Goal: Transaction & Acquisition: Download file/media

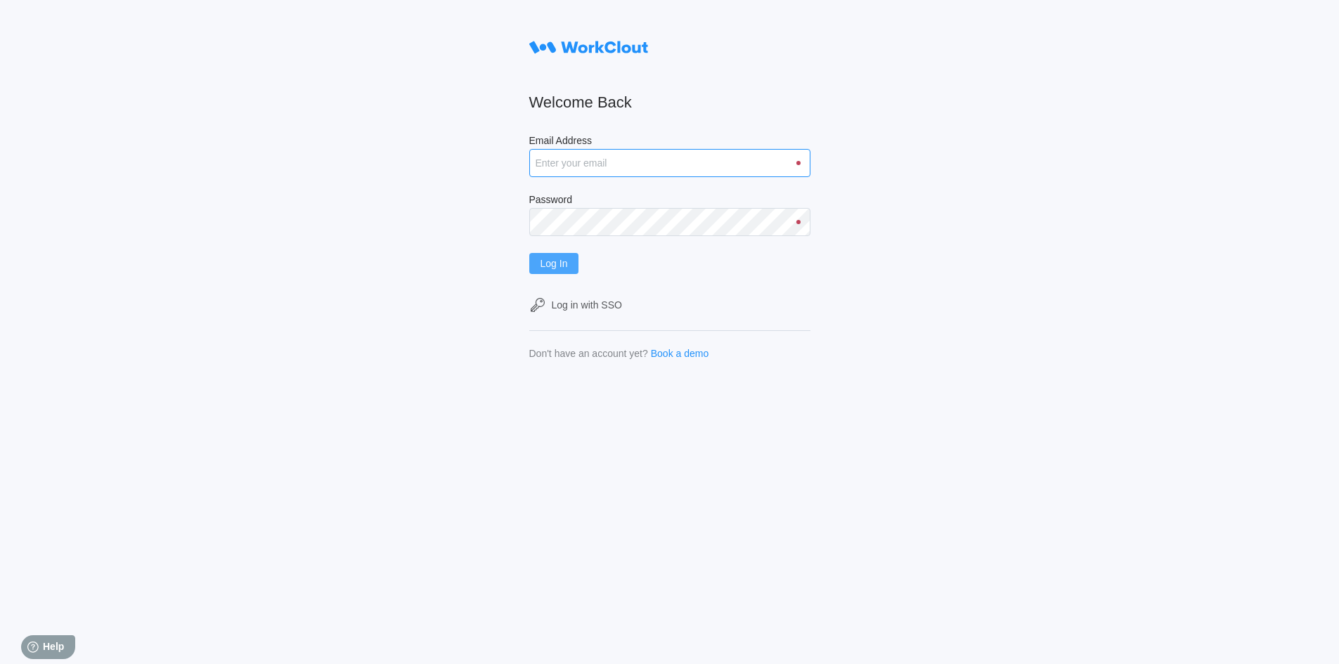
type input "[EMAIL_ADDRESS][DOMAIN_NAME]"
click at [577, 262] on button "Log In" at bounding box center [554, 263] width 50 height 21
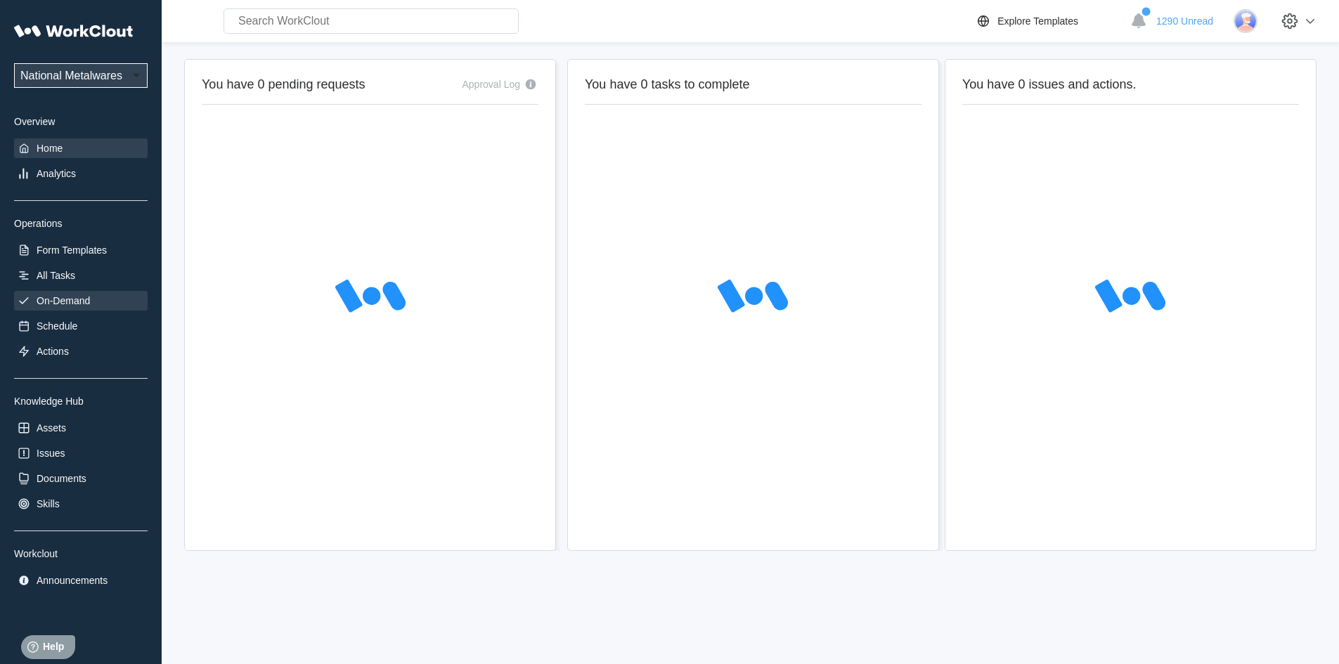
click at [73, 300] on div "On-Demand" at bounding box center [63, 300] width 53 height 11
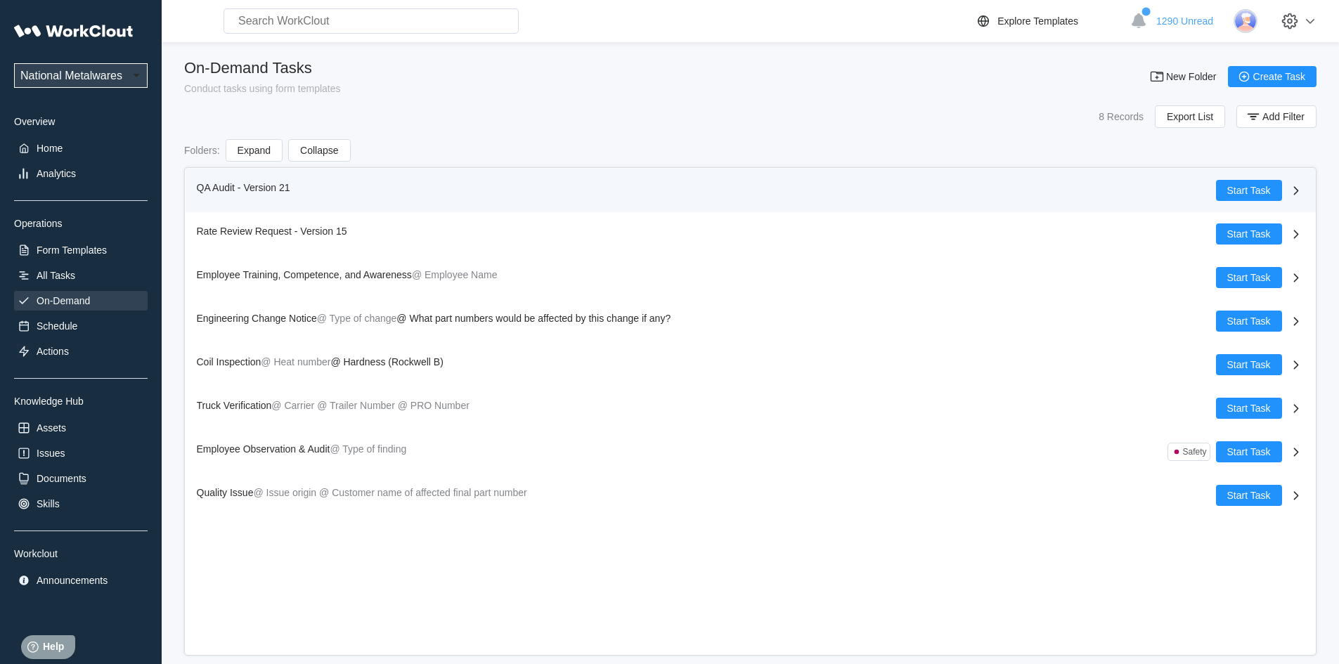
click at [214, 187] on span "QA Audit - Version 21" at bounding box center [244, 187] width 94 height 11
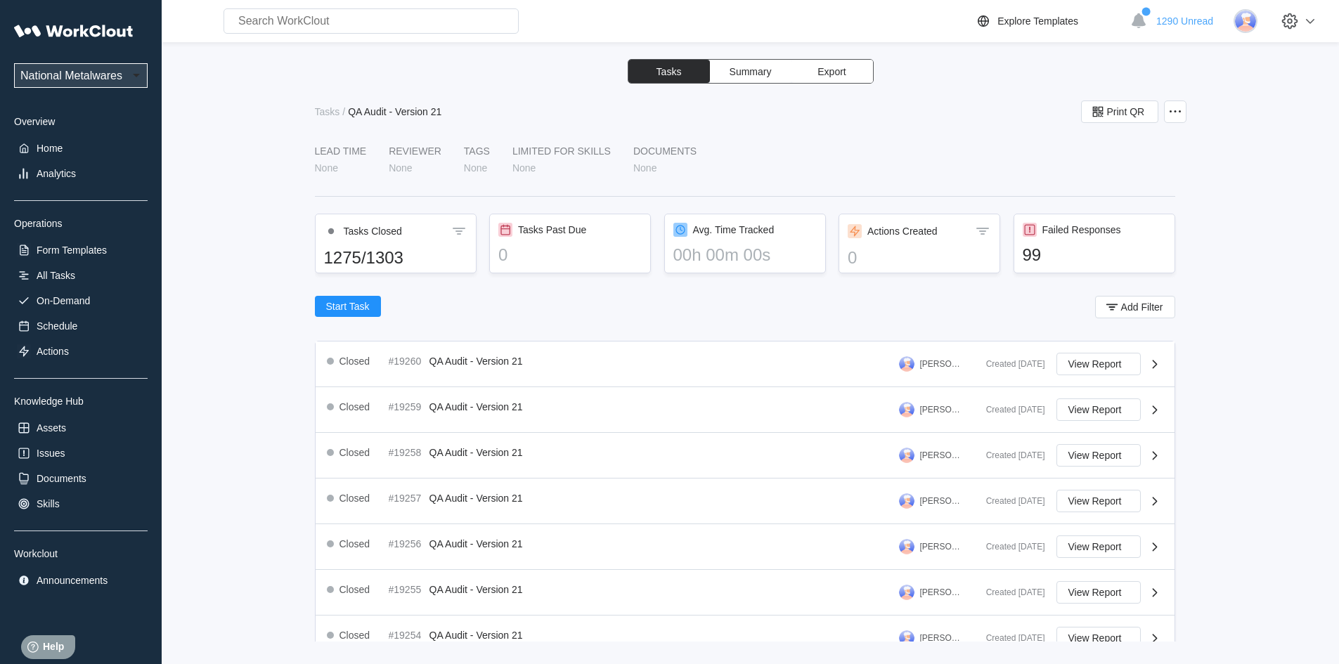
click at [835, 72] on span "Export" at bounding box center [832, 72] width 28 height 10
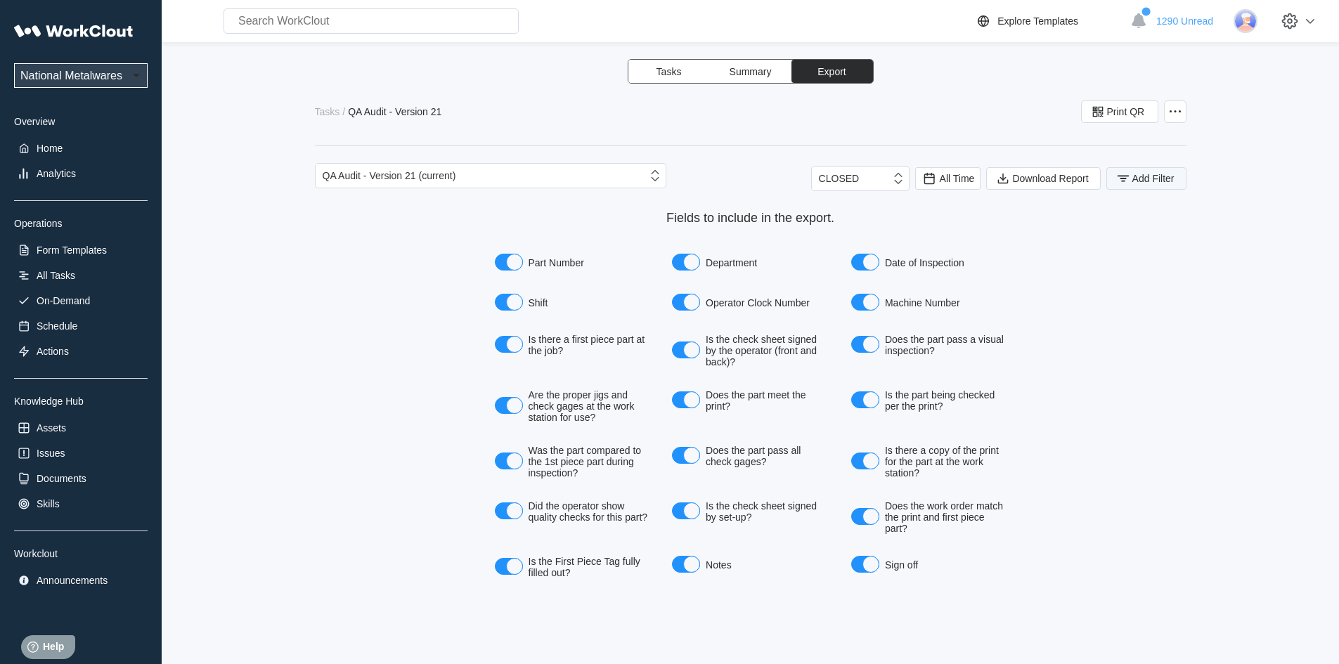
click at [1156, 176] on span "Add Filter" at bounding box center [1154, 179] width 42 height 10
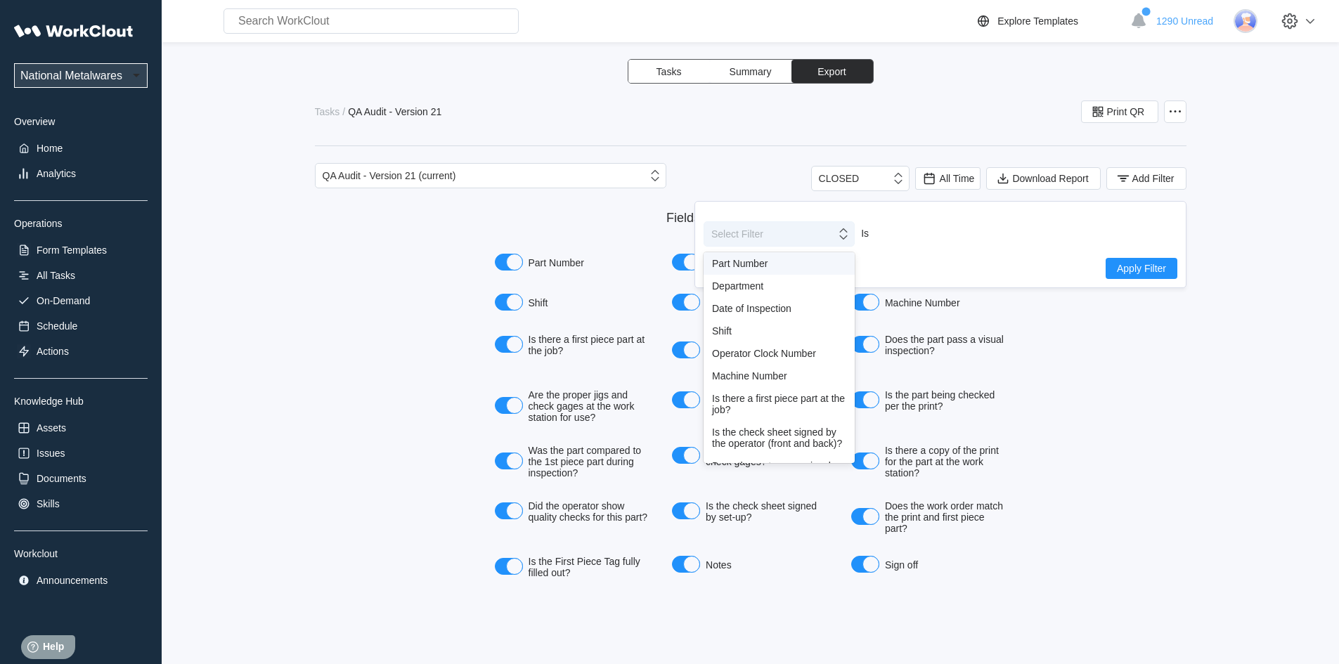
click at [849, 236] on icon at bounding box center [843, 233] width 15 height 15
drag, startPoint x: 727, startPoint y: 328, endPoint x: 740, endPoint y: 322, distance: 13.9
click at [728, 327] on div "Shift" at bounding box center [779, 331] width 134 height 11
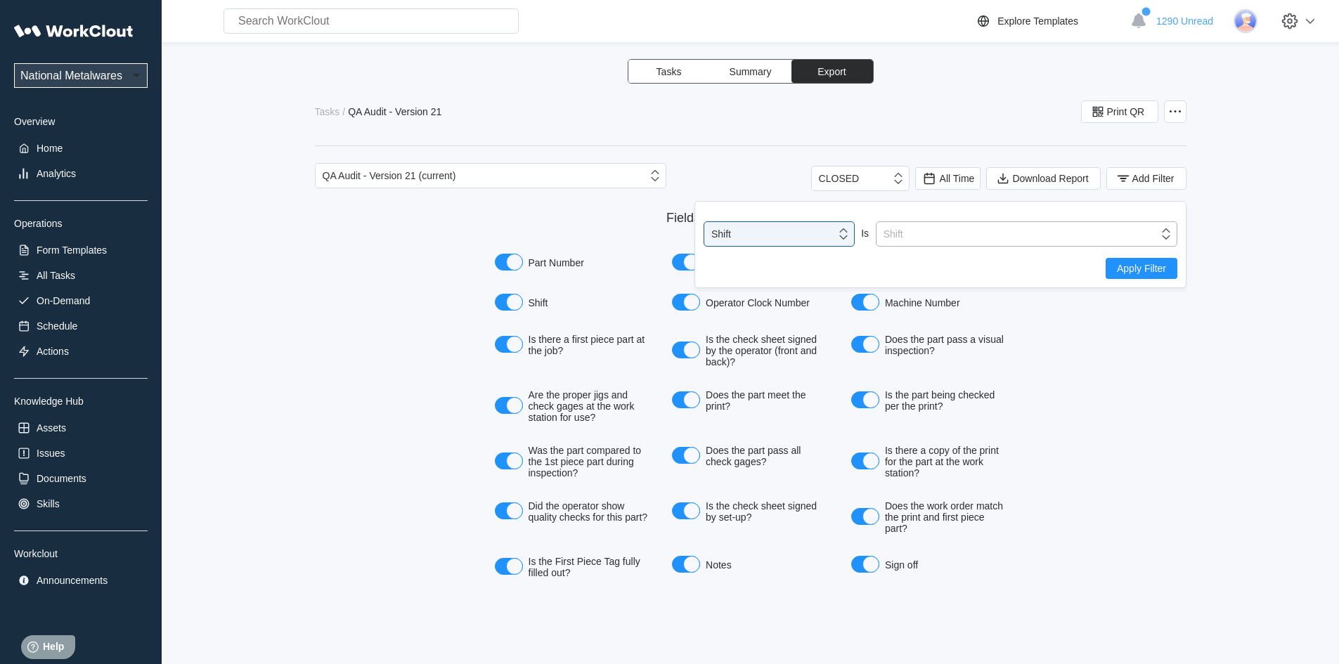
click at [1168, 236] on icon at bounding box center [1166, 233] width 15 height 15
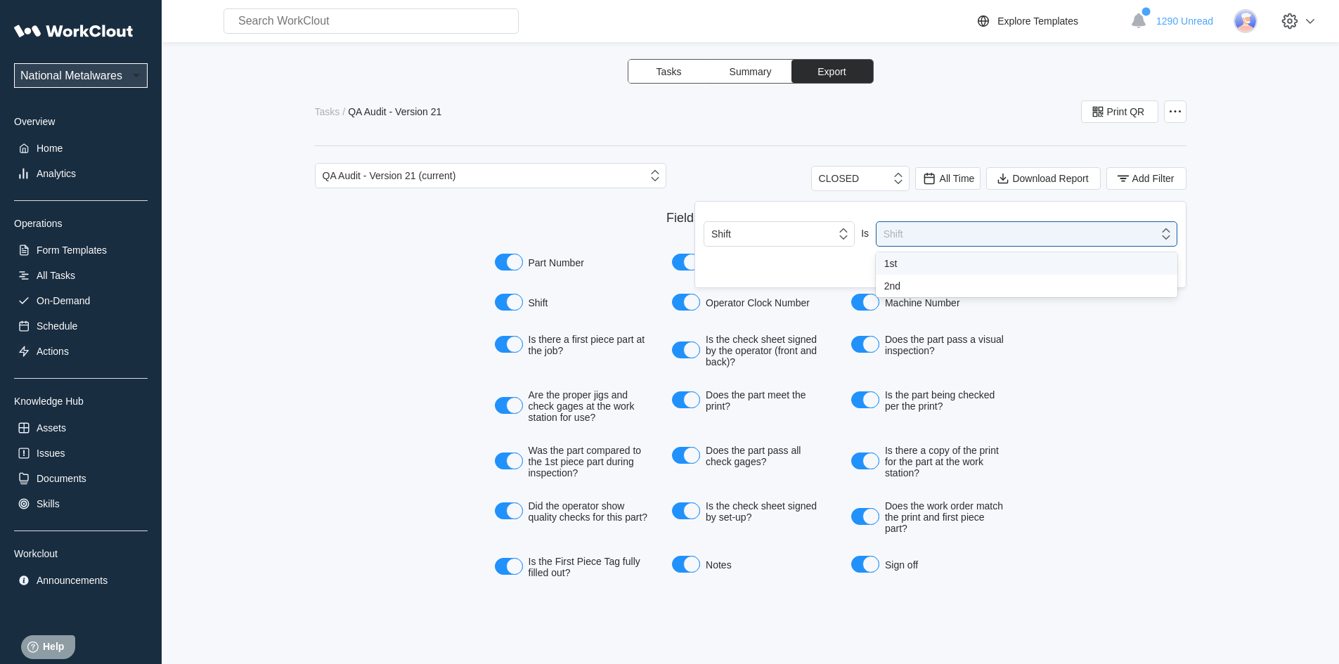
click at [889, 264] on div "1st" at bounding box center [1027, 263] width 285 height 11
click at [1174, 271] on button "Apply Filter" at bounding box center [1142, 268] width 72 height 21
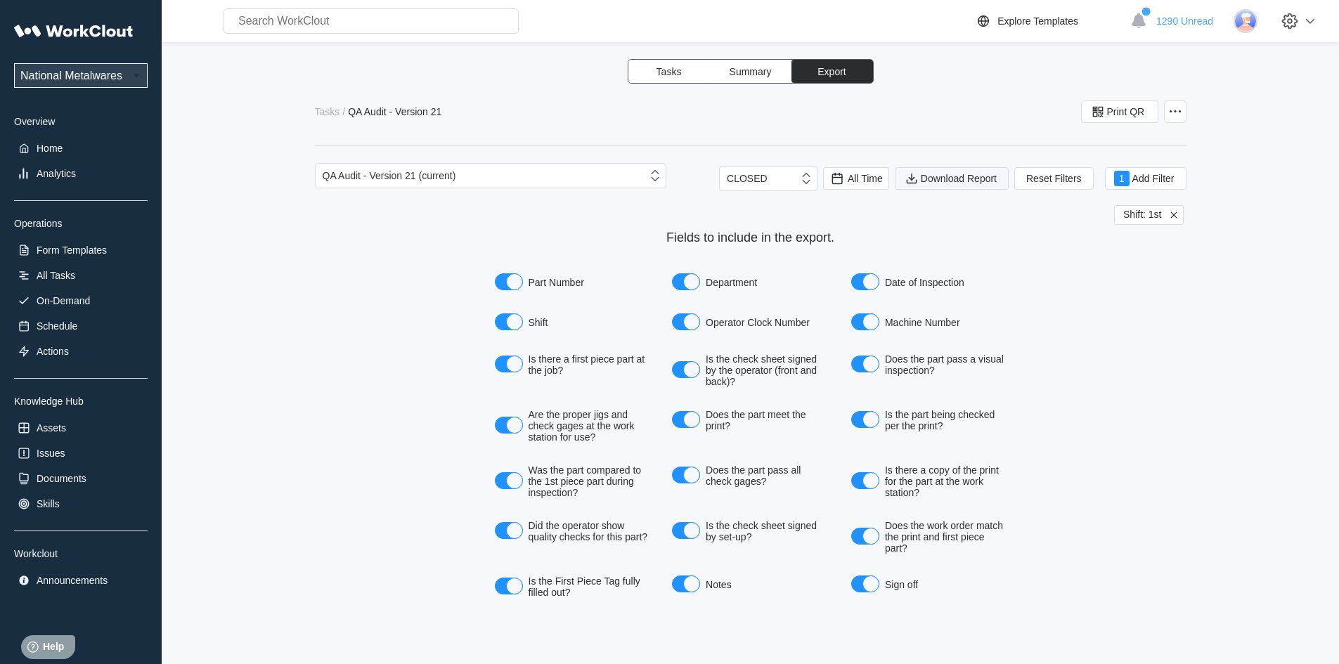
click at [943, 178] on span "Download Report" at bounding box center [959, 179] width 76 height 10
click at [935, 172] on button "Download Report" at bounding box center [952, 178] width 114 height 23
click at [841, 180] on icon at bounding box center [837, 178] width 15 height 15
click at [848, 229] on div "Last day" at bounding box center [836, 229] width 37 height 11
click at [1156, 181] on span "Add Filter" at bounding box center [1154, 179] width 42 height 10
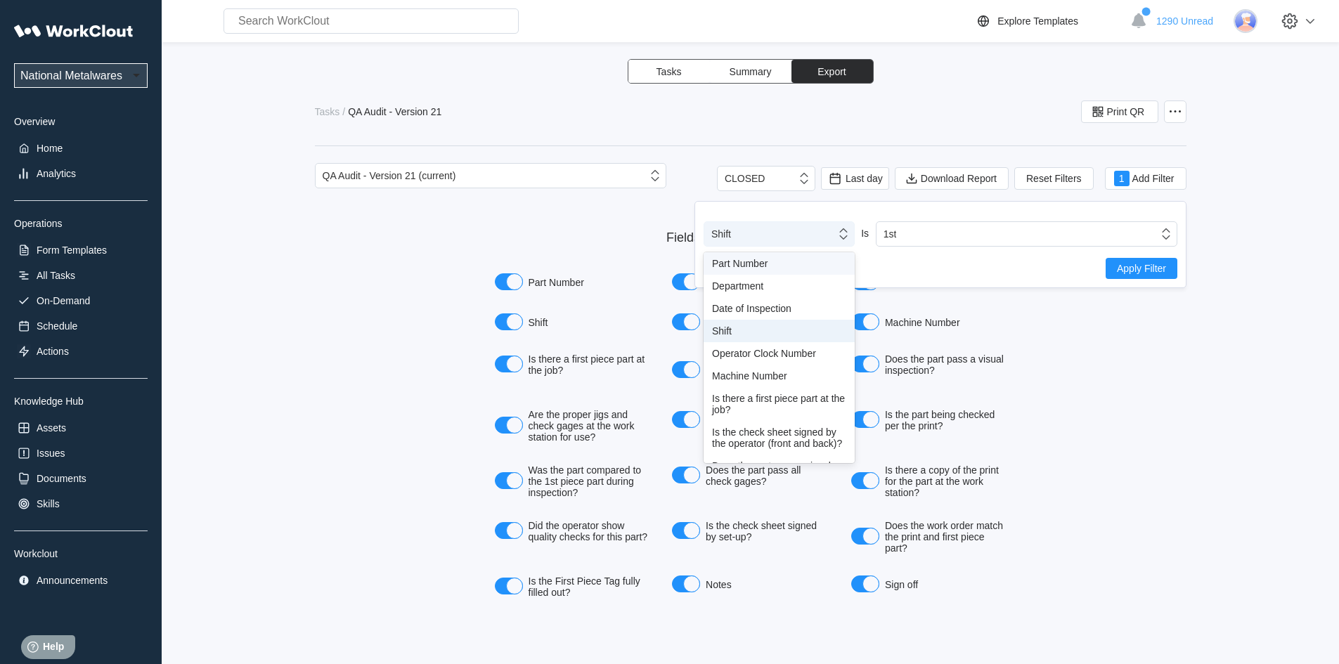
drag, startPoint x: 840, startPoint y: 237, endPoint x: 823, endPoint y: 248, distance: 20.5
click at [841, 237] on icon at bounding box center [843, 233] width 15 height 15
click at [741, 329] on div "Shift" at bounding box center [779, 331] width 134 height 11
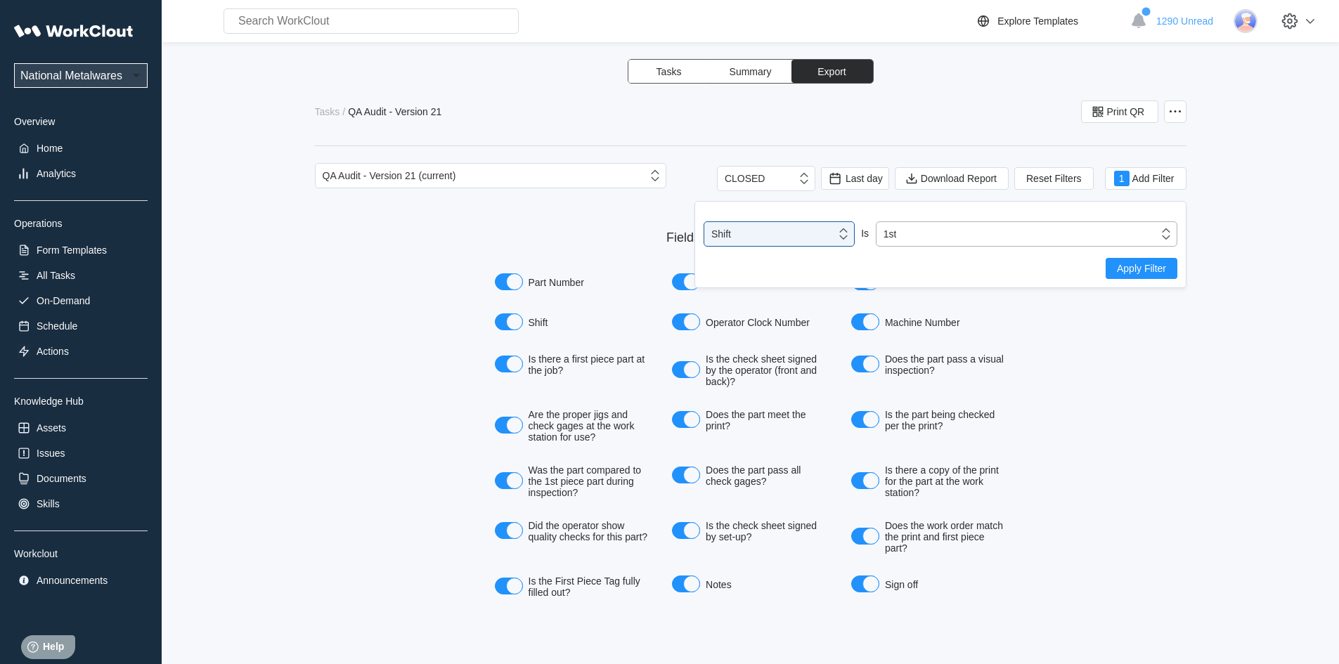
drag, startPoint x: 1167, startPoint y: 232, endPoint x: 1129, endPoint y: 245, distance: 39.4
click at [1162, 233] on icon at bounding box center [1166, 233] width 15 height 15
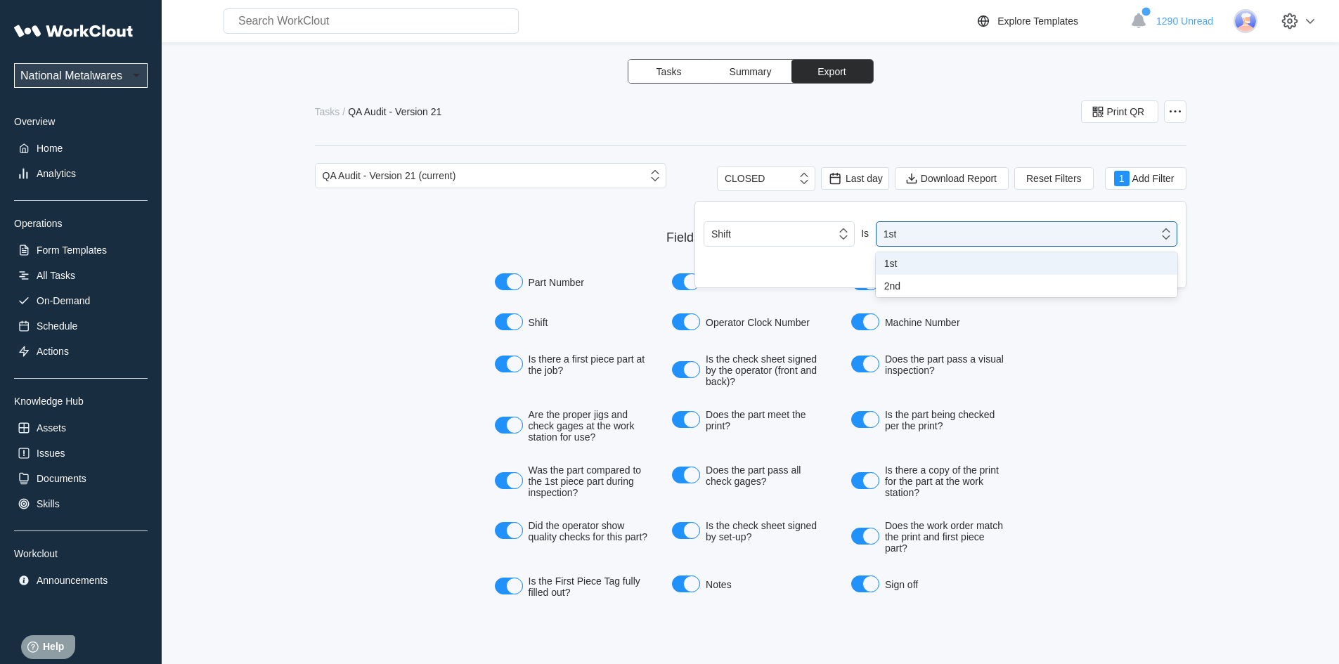
click at [887, 267] on div "1st" at bounding box center [1027, 263] width 285 height 11
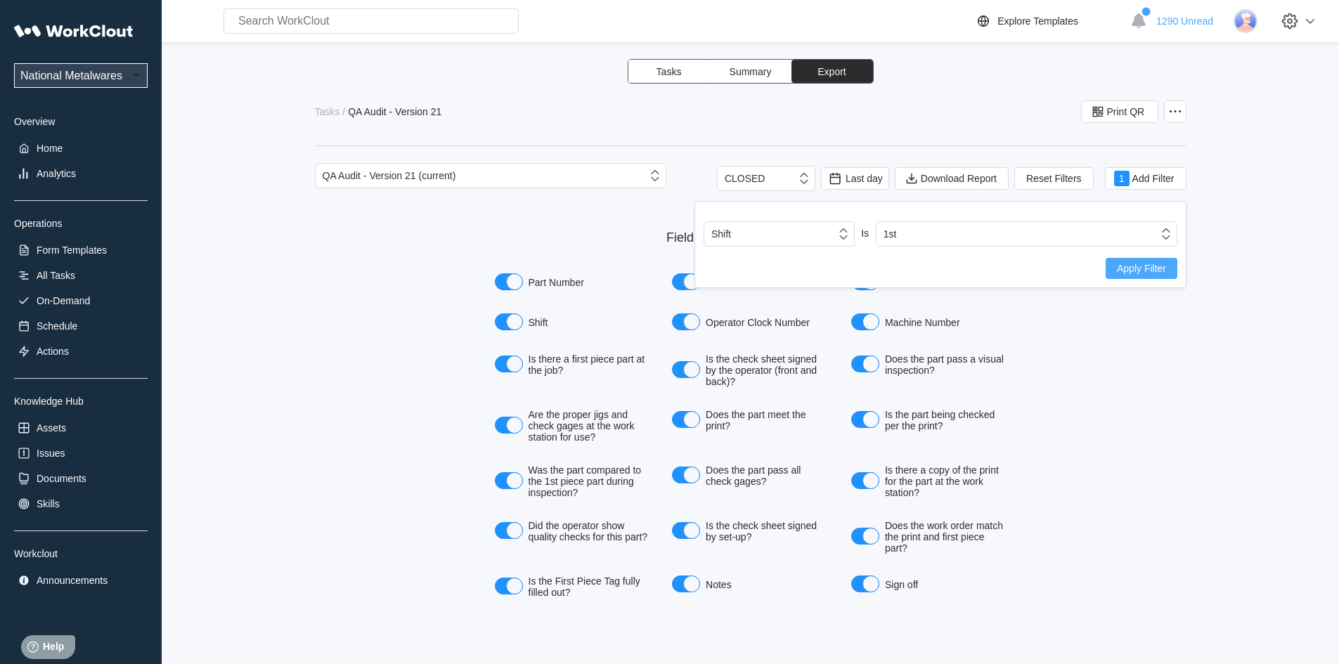
click at [1132, 266] on span "Apply Filter" at bounding box center [1141, 269] width 49 height 10
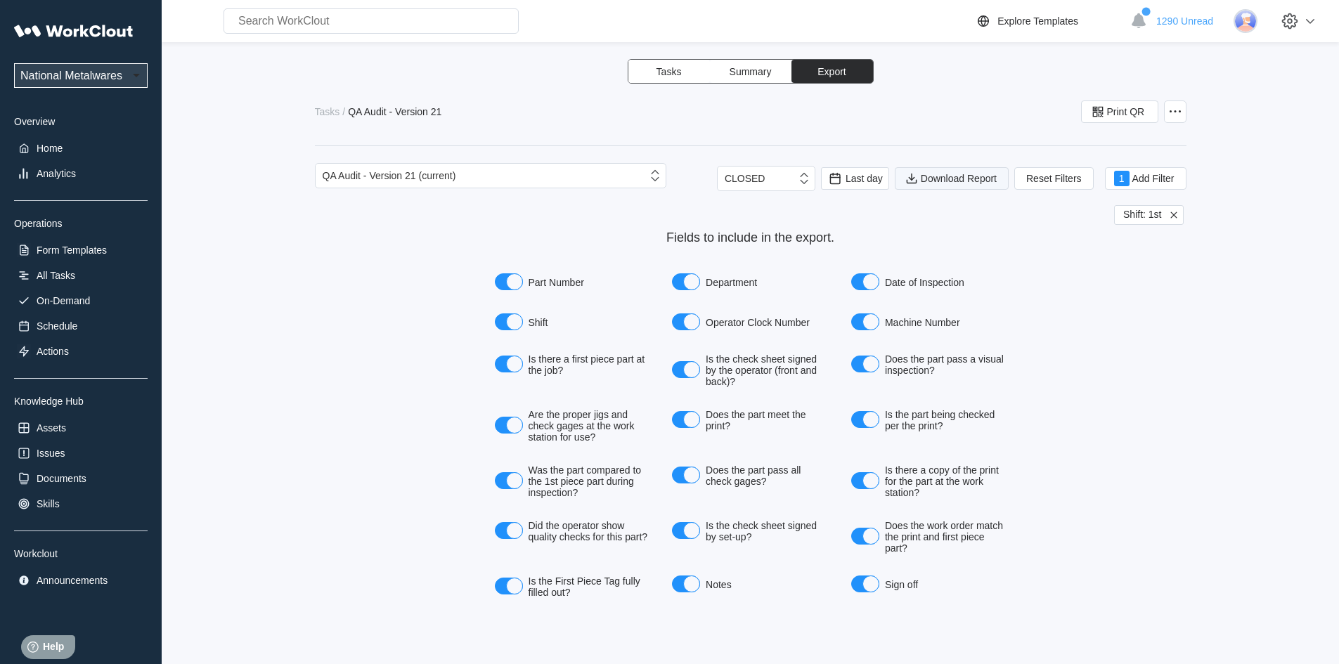
click at [970, 180] on span "Download Report" at bounding box center [959, 179] width 76 height 10
